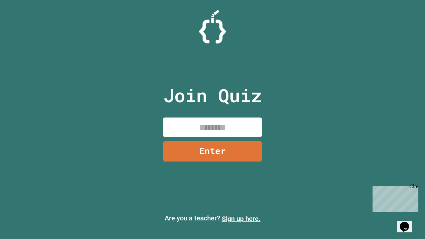
click at [241, 219] on link "Sign up here." at bounding box center [241, 219] width 39 height 8
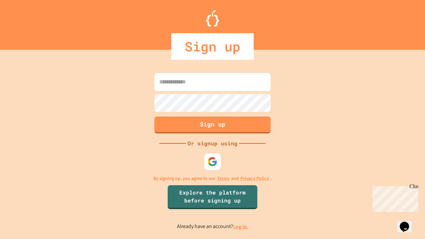
click at [241, 227] on link "Log in." at bounding box center [240, 226] width 15 height 7
